Goal: Navigation & Orientation: Understand site structure

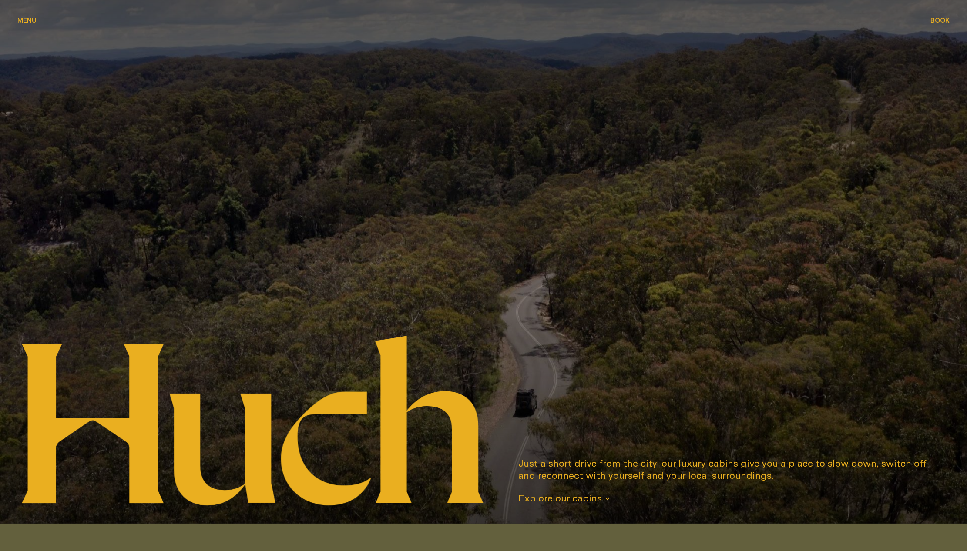
click at [34, 20] on div "Menu Menu" at bounding box center [26, 20] width 19 height 7
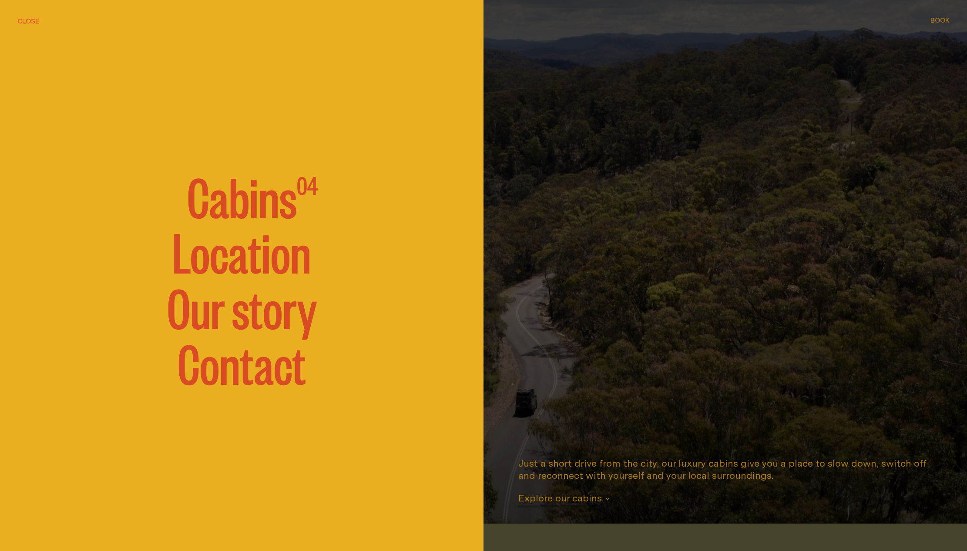
click at [272, 262] on link "Location" at bounding box center [241, 251] width 139 height 52
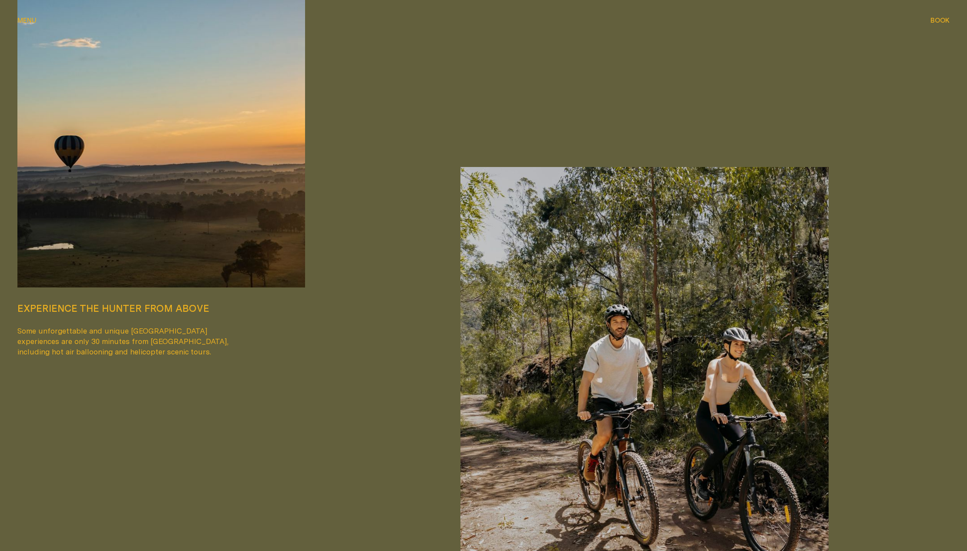
scroll to position [1814, 0]
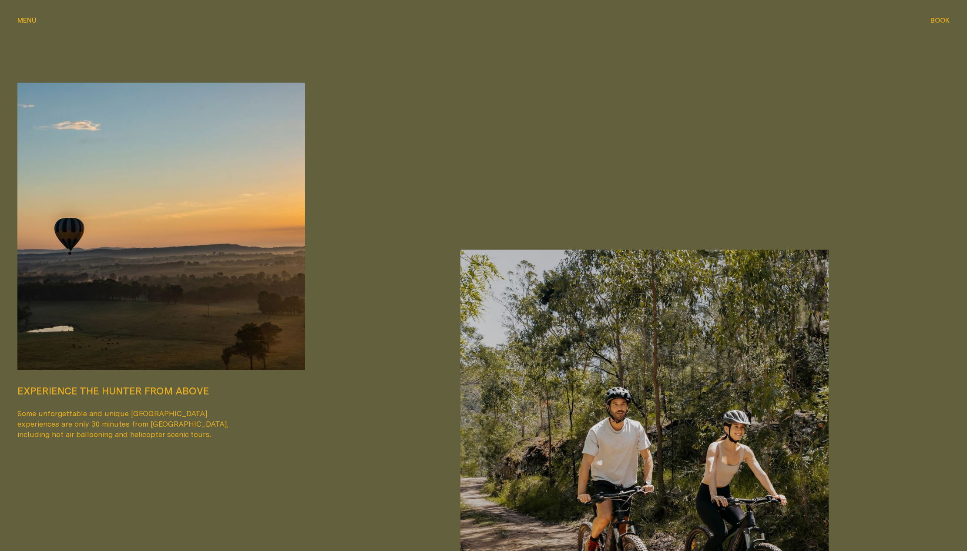
click at [30, 14] on div "Explore boutique wineries There are lots of local vineyards within 5-10mins of …" at bounding box center [483, 54] width 967 height 2633
click at [28, 20] on span "Menu" at bounding box center [26, 20] width 19 height 7
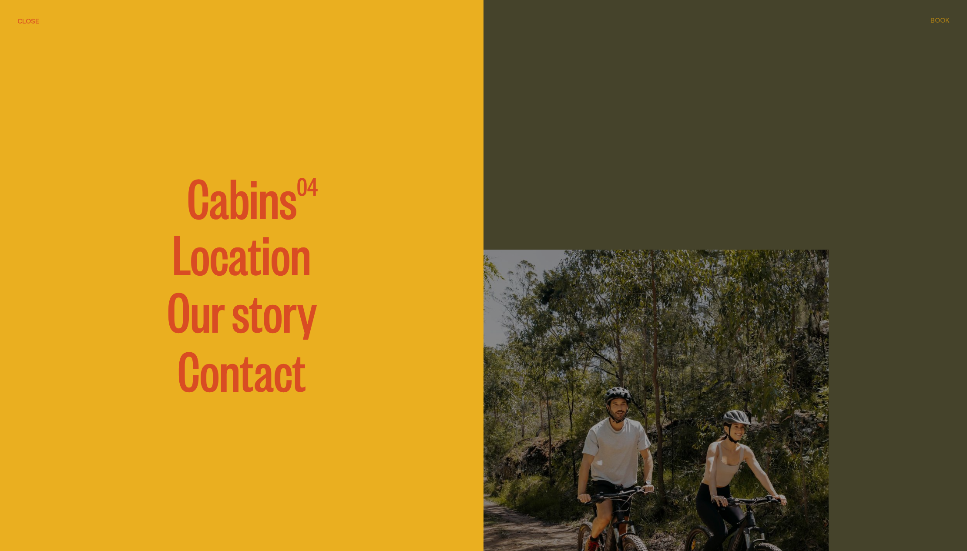
click at [261, 333] on link "Our story" at bounding box center [242, 310] width 150 height 52
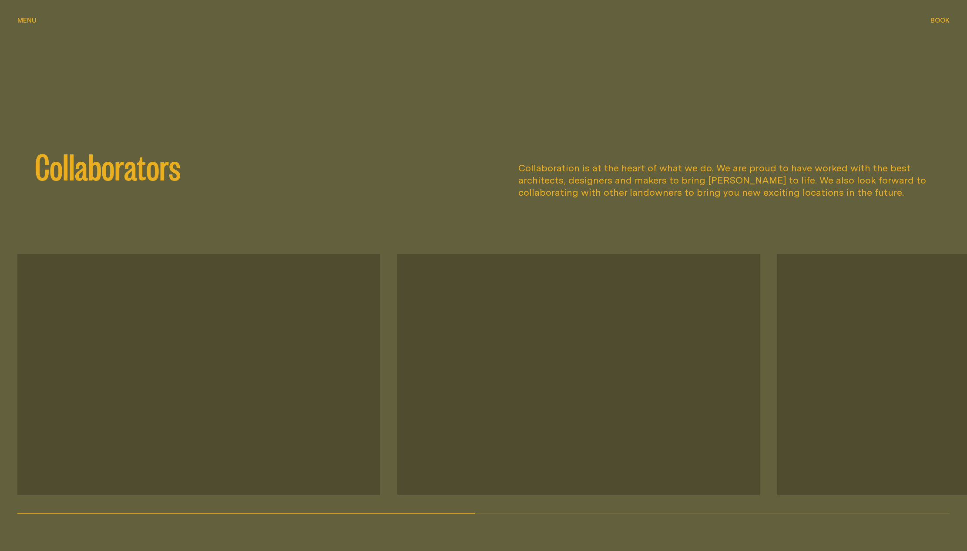
scroll to position [1170, 0]
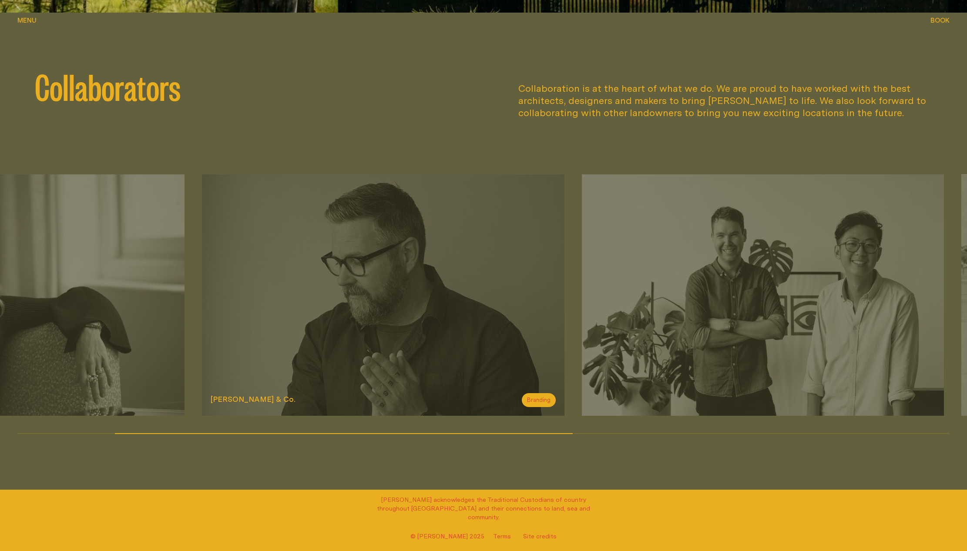
drag, startPoint x: 659, startPoint y: 325, endPoint x: 375, endPoint y: 315, distance: 284.8
click at [376, 316] on img at bounding box center [383, 296] width 363 height 242
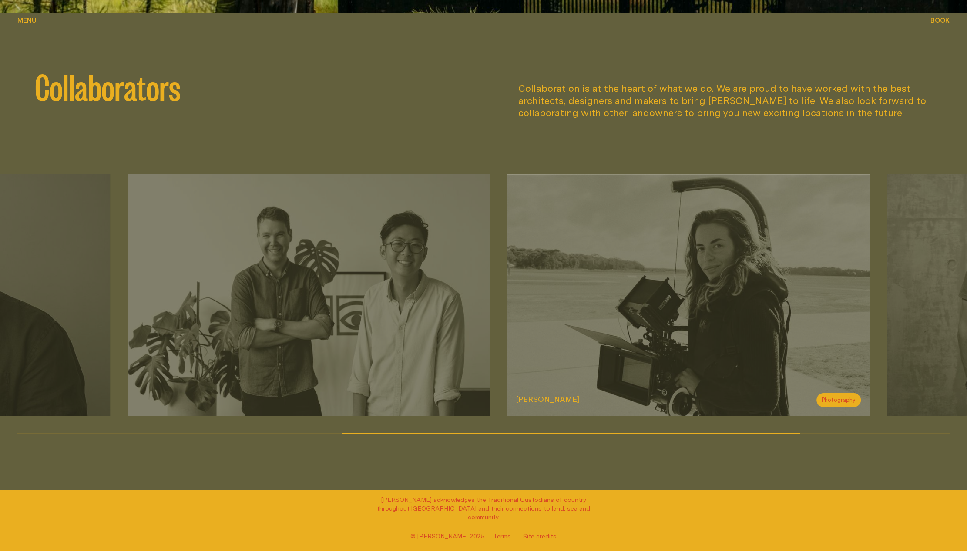
drag, startPoint x: 816, startPoint y: 308, endPoint x: 516, endPoint y: 299, distance: 300.4
click at [516, 299] on img at bounding box center [688, 296] width 363 height 242
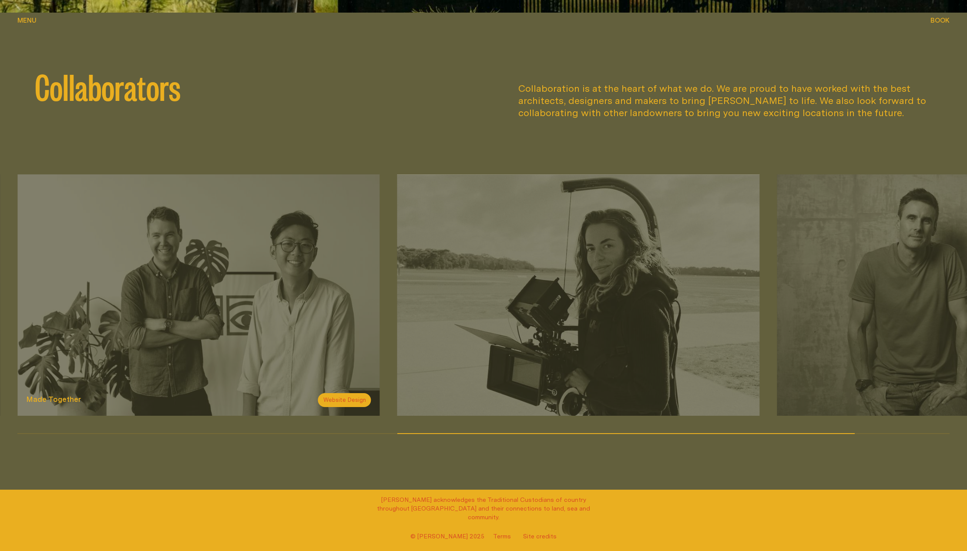
click at [269, 277] on img at bounding box center [198, 296] width 363 height 242
click at [360, 407] on span "Website Design" at bounding box center [344, 400] width 53 height 14
click at [49, 400] on h3 "Made Together" at bounding box center [53, 399] width 55 height 10
